Goal: Find specific page/section: Find specific page/section

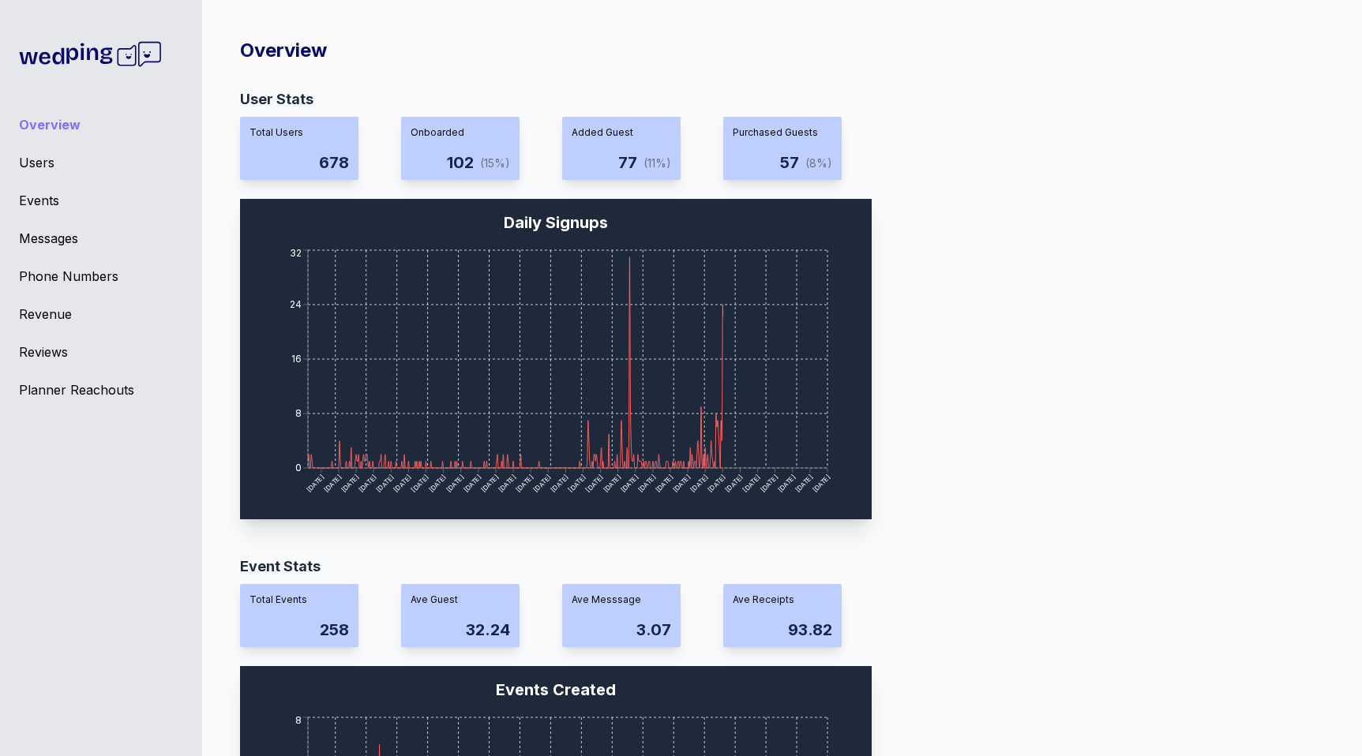
click at [92, 390] on div "Planner Reachouts" at bounding box center [101, 390] width 164 height 19
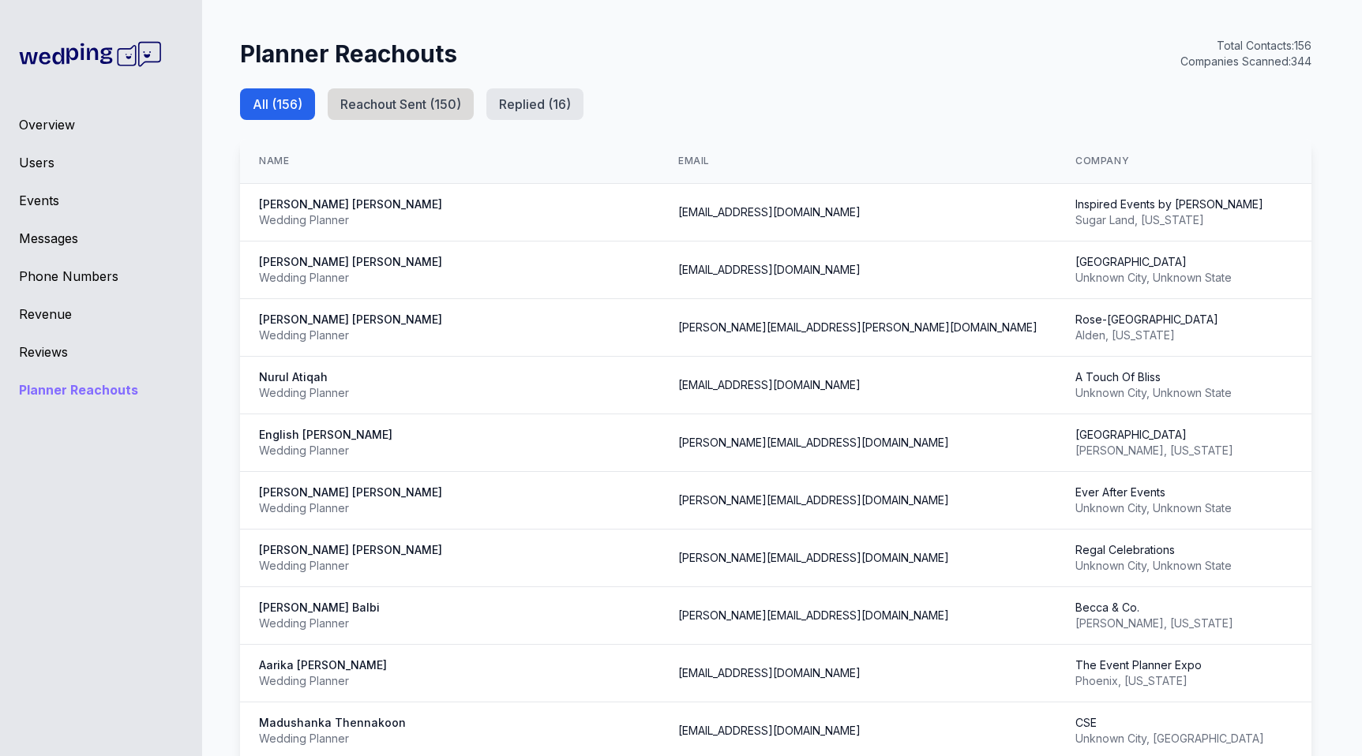
click at [410, 98] on button "Reachout Sent ( 150 )" at bounding box center [401, 104] width 146 height 32
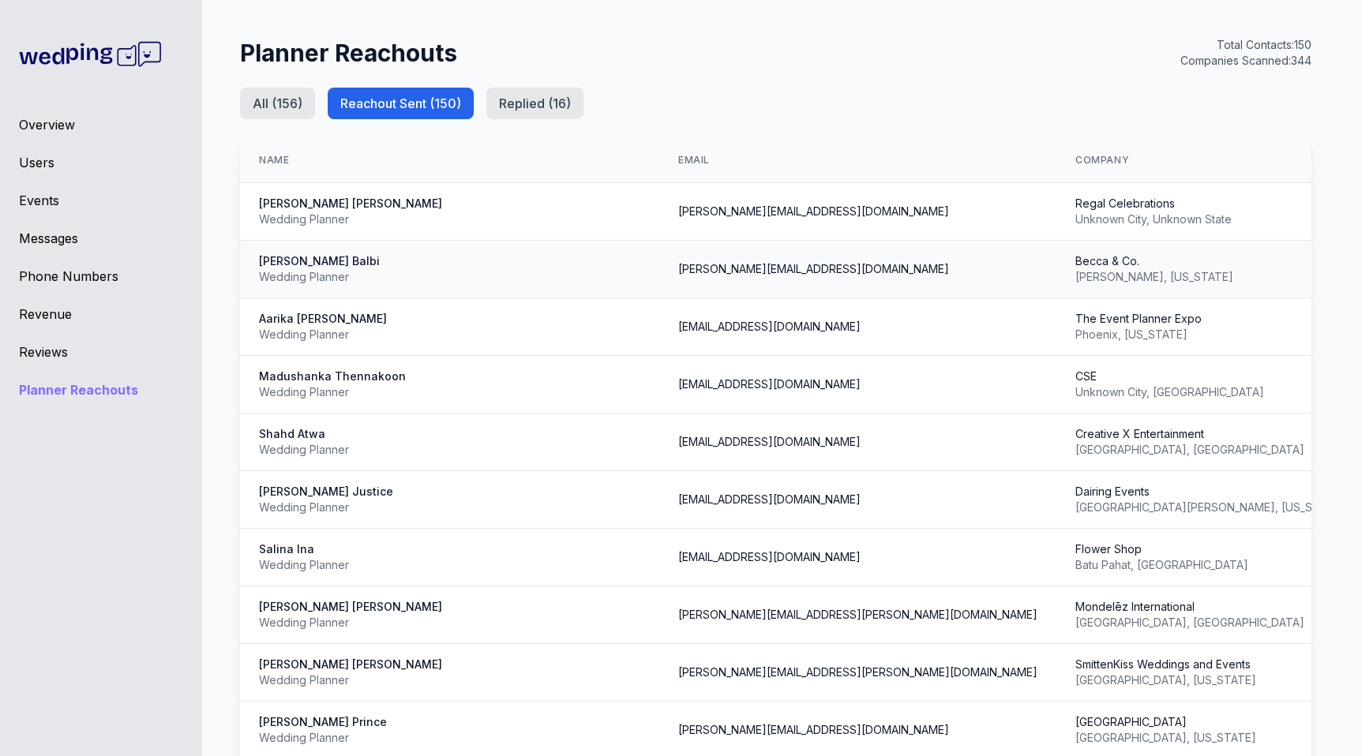
click at [763, 258] on td "[PERSON_NAME][EMAIL_ADDRESS][DOMAIN_NAME]" at bounding box center [857, 270] width 397 height 58
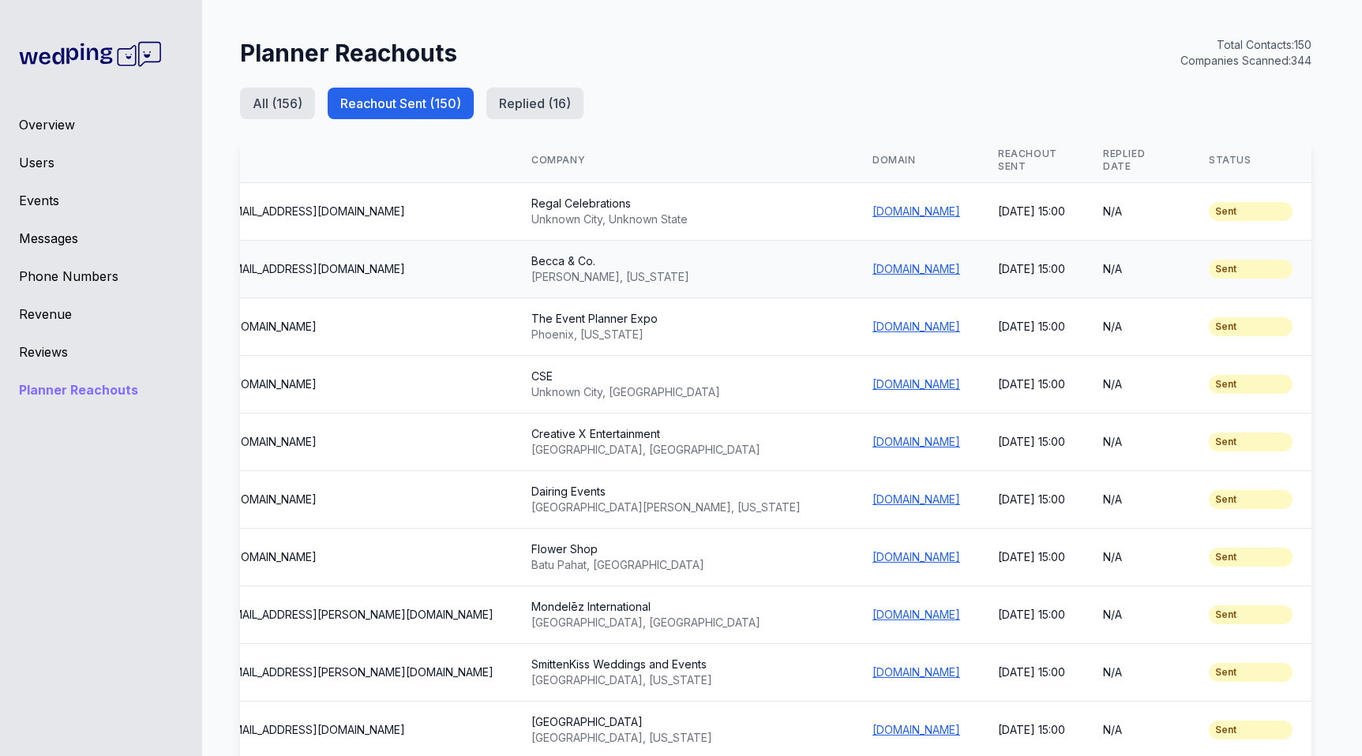
scroll to position [0, 625]
click at [872, 262] on link "[DOMAIN_NAME]" at bounding box center [916, 268] width 88 height 13
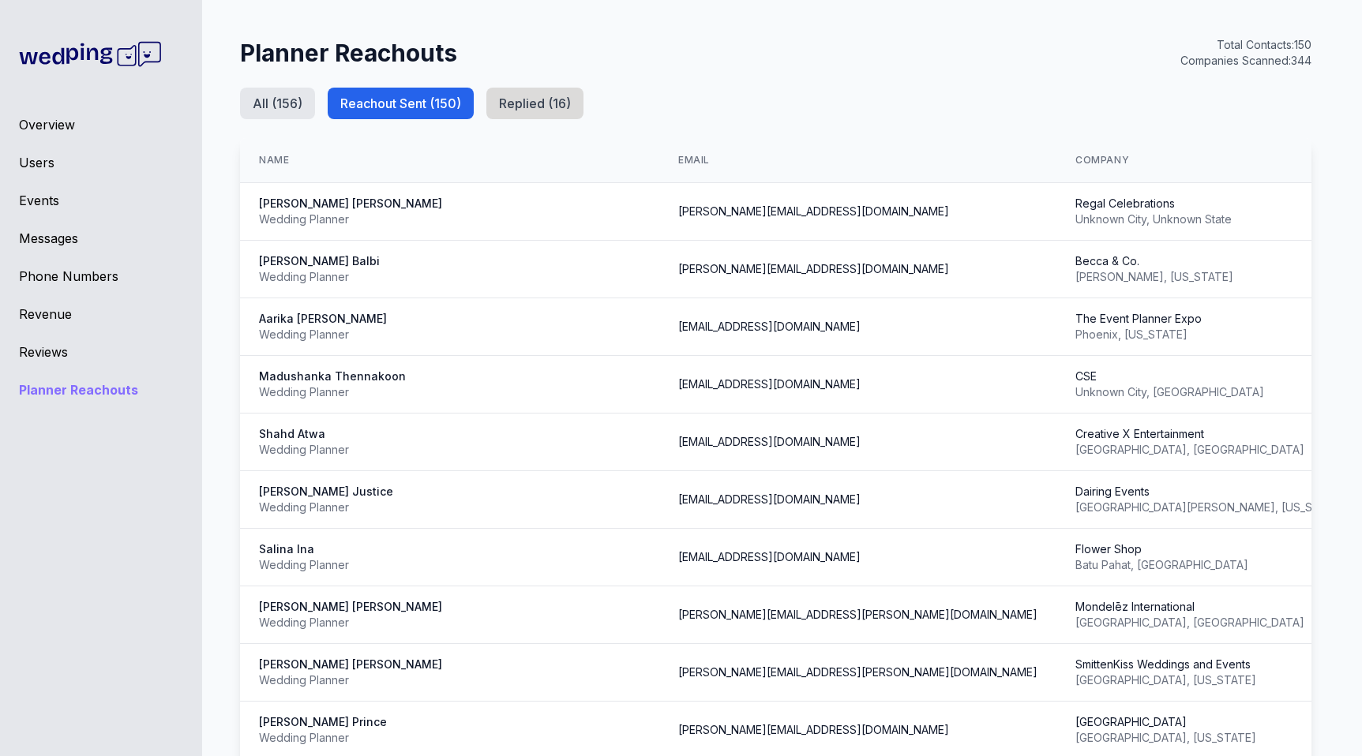
click at [529, 116] on button "Replied ( 16 )" at bounding box center [534, 104] width 97 height 32
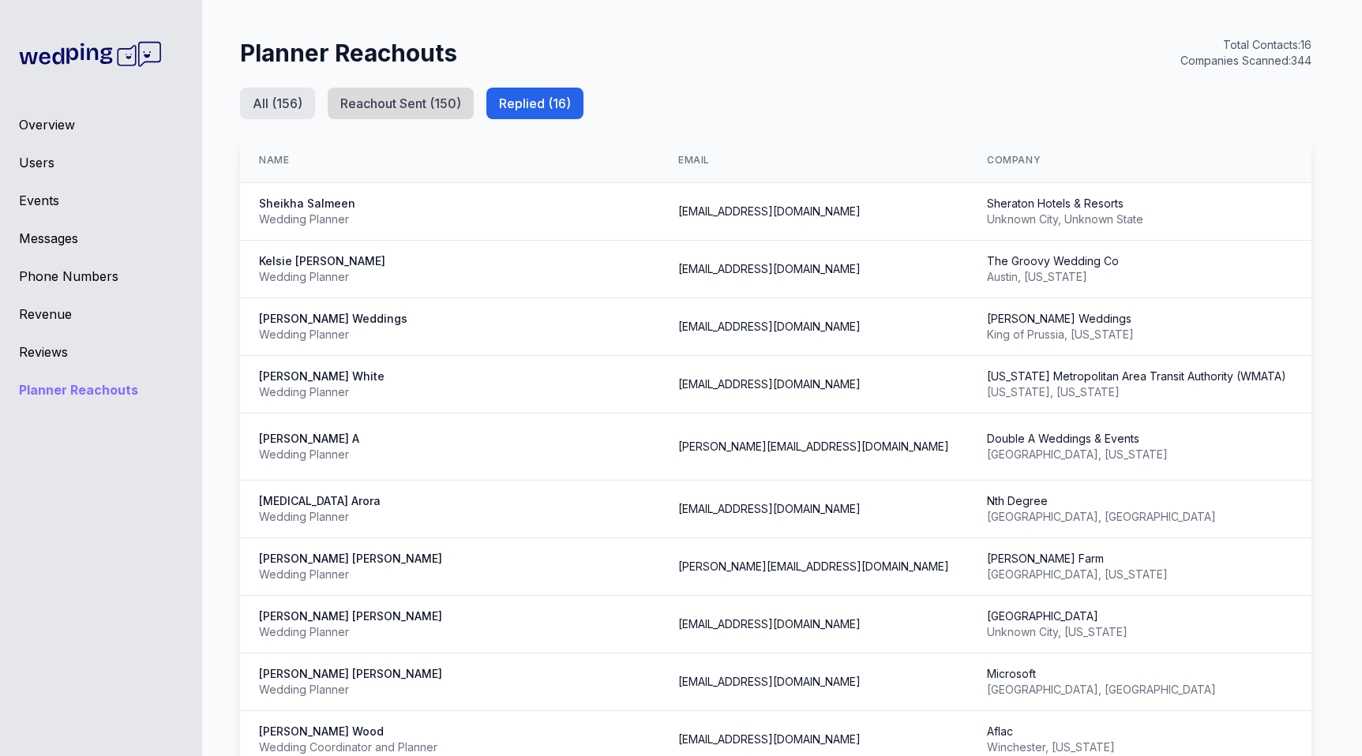
click at [364, 111] on button "Reachout Sent ( 150 )" at bounding box center [401, 104] width 146 height 32
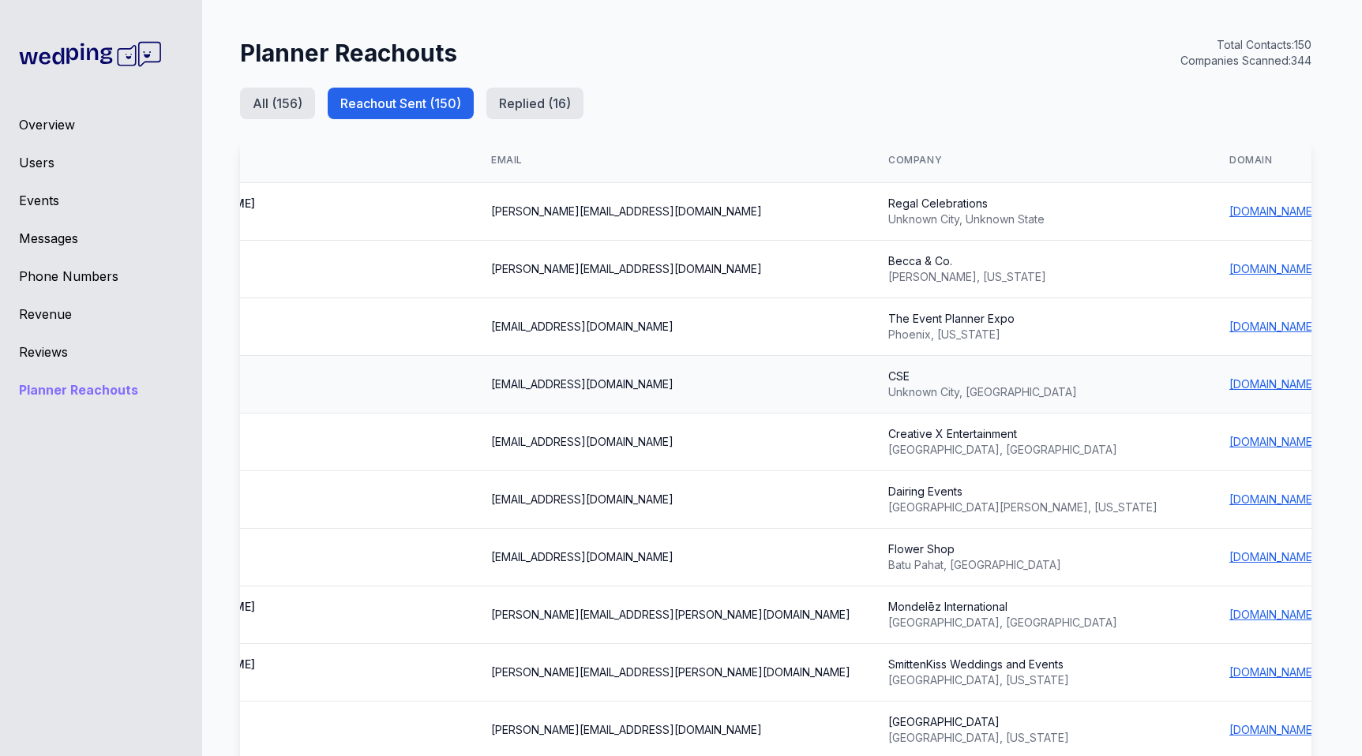
scroll to position [0, 196]
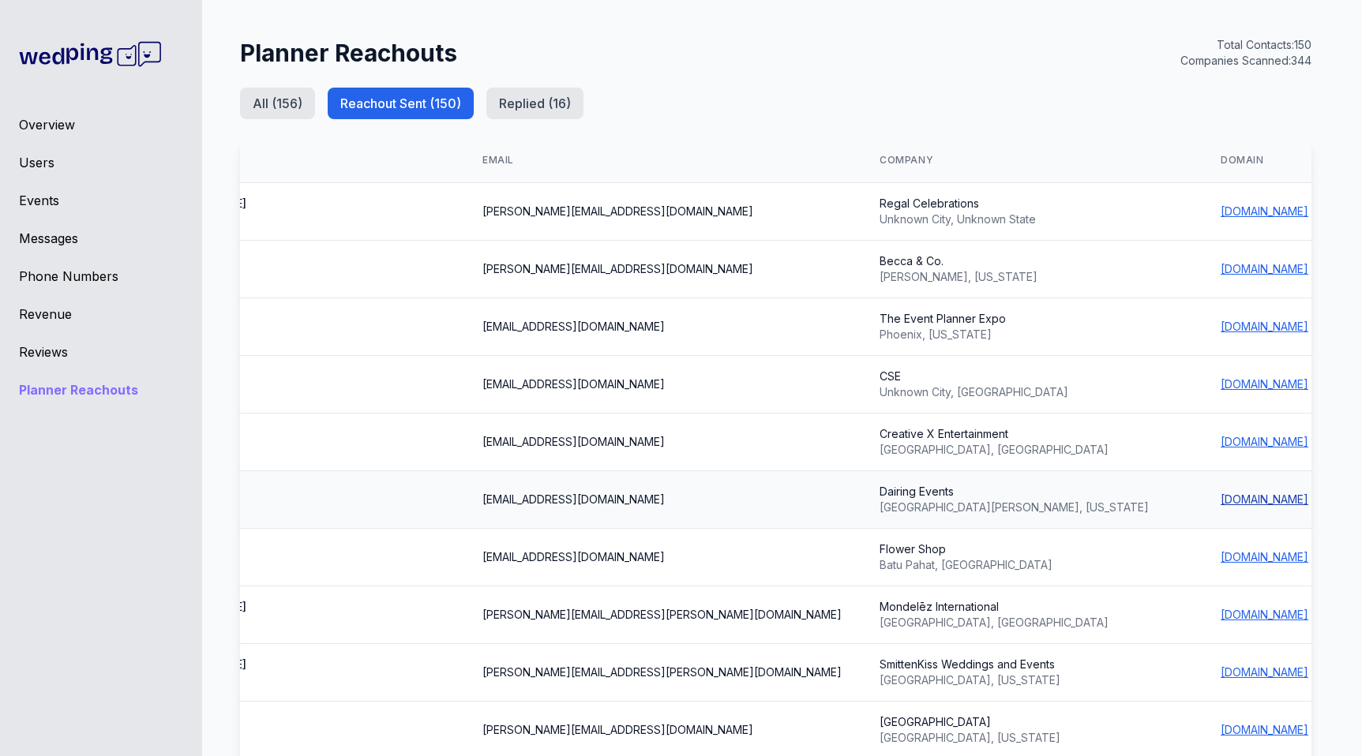
click at [1221, 493] on link "[DOMAIN_NAME]" at bounding box center [1265, 499] width 88 height 13
